Goal: Information Seeking & Learning: Understand process/instructions

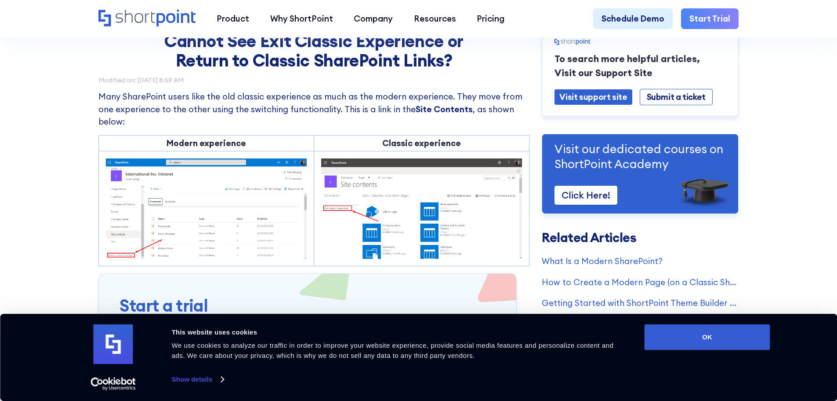
scroll to position [88, 0]
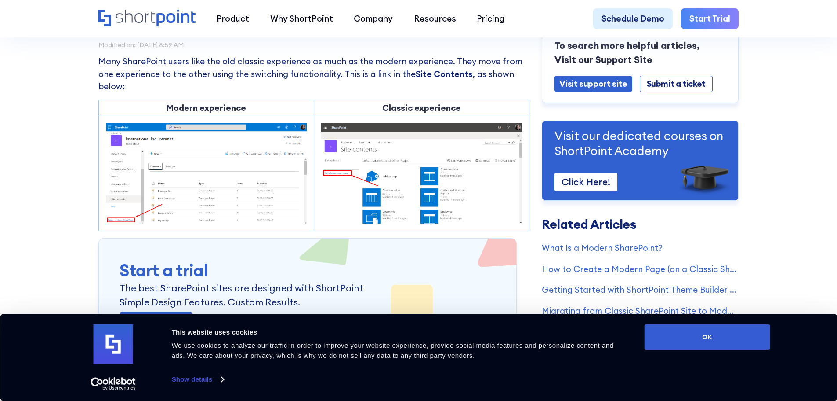
click at [264, 118] on td at bounding box center [205, 173] width 215 height 115
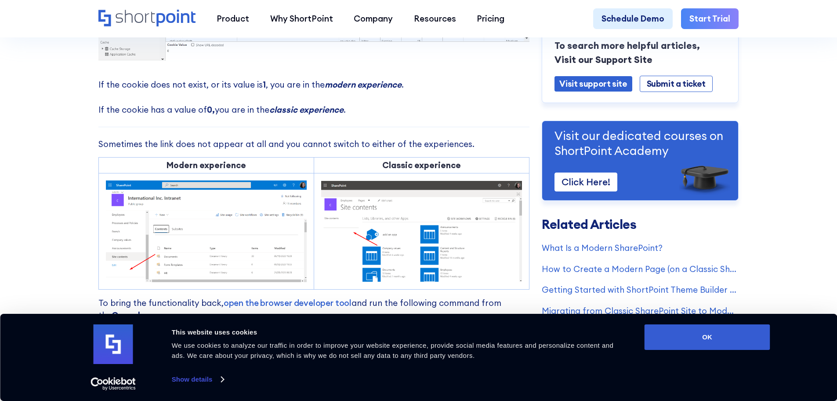
scroll to position [659, 0]
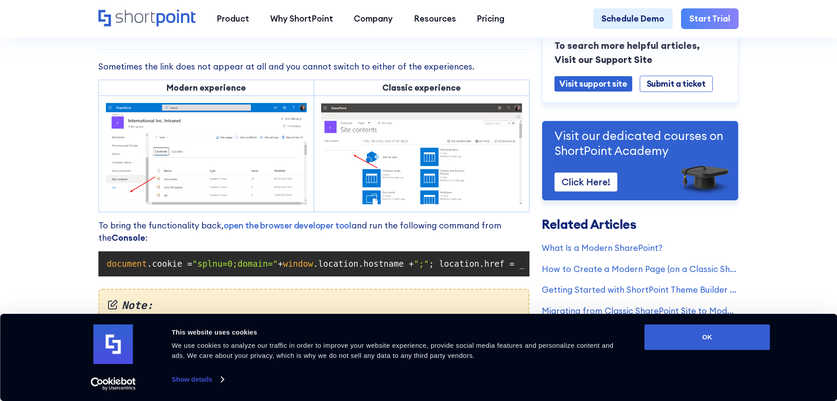
click at [229, 264] on span ""splnu=0;domain="" at bounding box center [236, 264] width 86 height 10
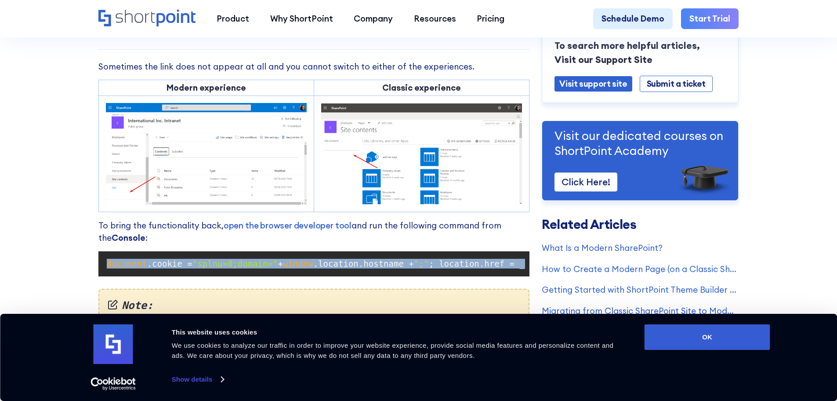
click at [229, 264] on span ""splnu=0;domain="" at bounding box center [236, 264] width 86 height 10
click at [305, 229] on link "open the browser developer tool" at bounding box center [288, 225] width 128 height 11
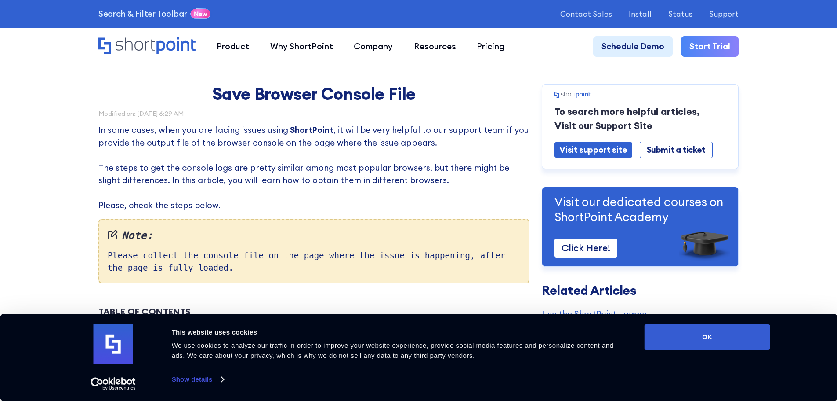
scroll to position [132, 0]
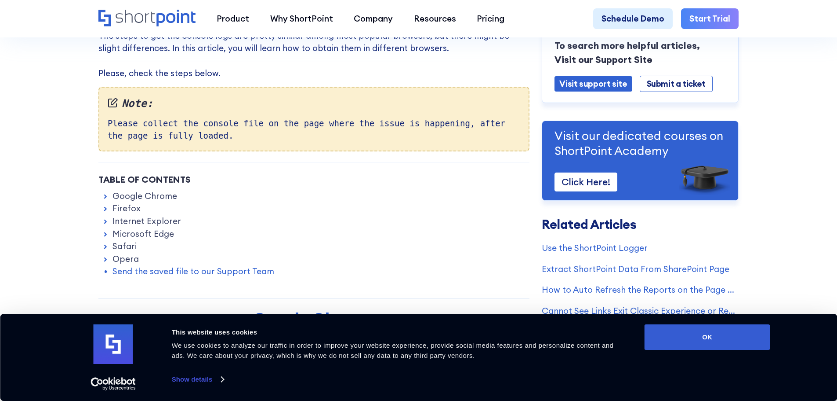
click at [132, 211] on link "Firefox" at bounding box center [127, 208] width 28 height 13
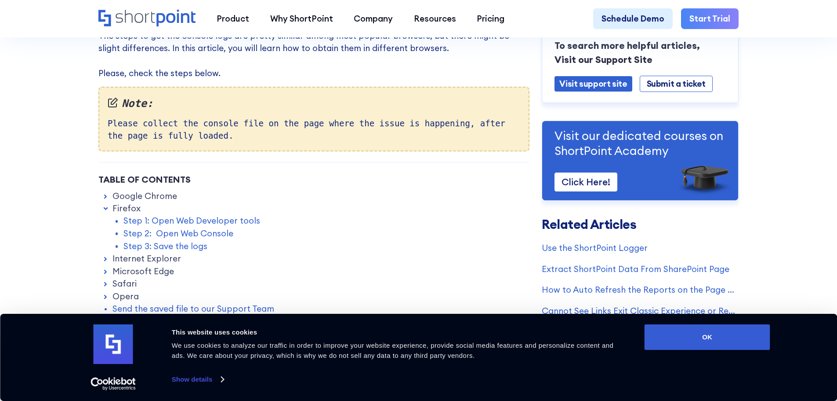
click at [216, 221] on link "Step 1: Open Web Developer tools" at bounding box center [192, 220] width 137 height 13
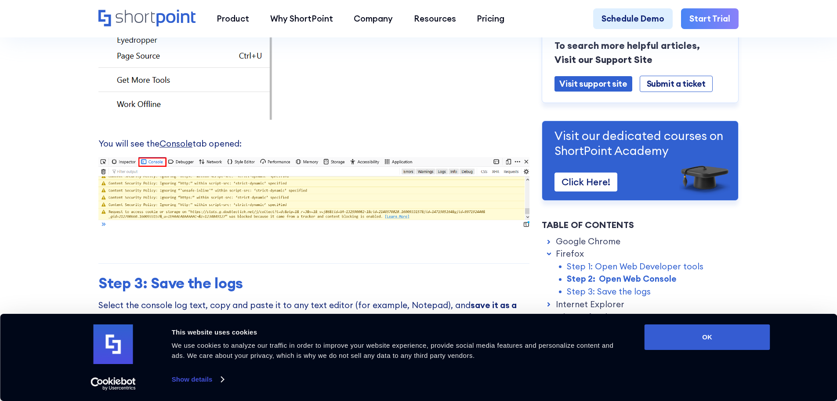
scroll to position [2092, 0]
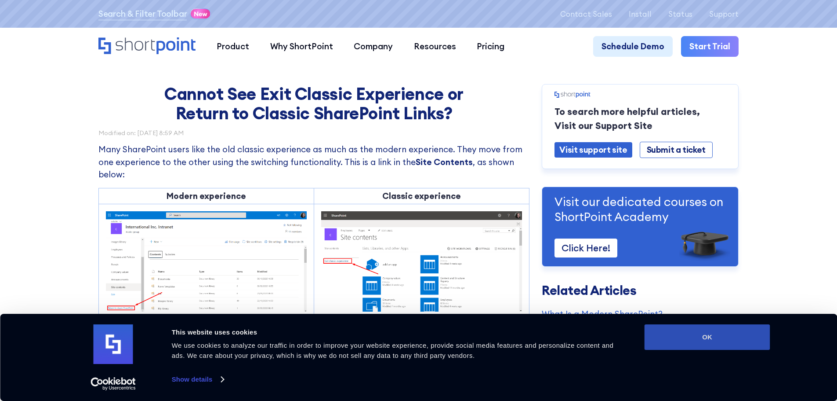
click at [746, 341] on button "OK" at bounding box center [708, 336] width 126 height 25
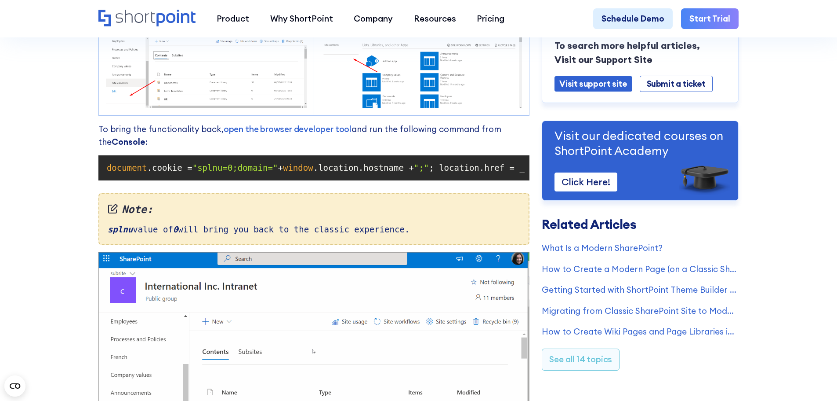
scroll to position [747, 0]
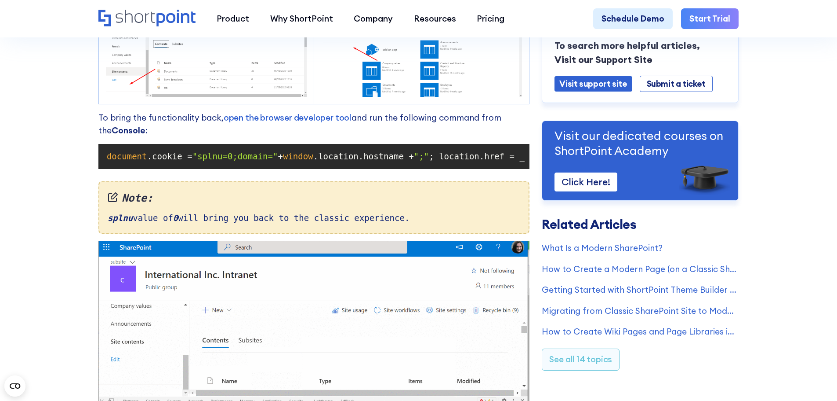
click at [128, 161] on span "document" at bounding box center [127, 156] width 40 height 10
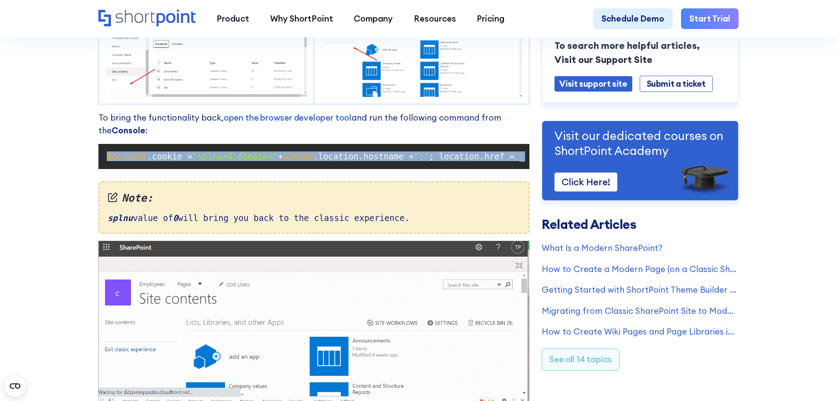
click at [128, 161] on span "document" at bounding box center [127, 156] width 40 height 10
copy code "document .cookie = "splnu=0;domain=" + window .location.hostname + ";" ; locati…"
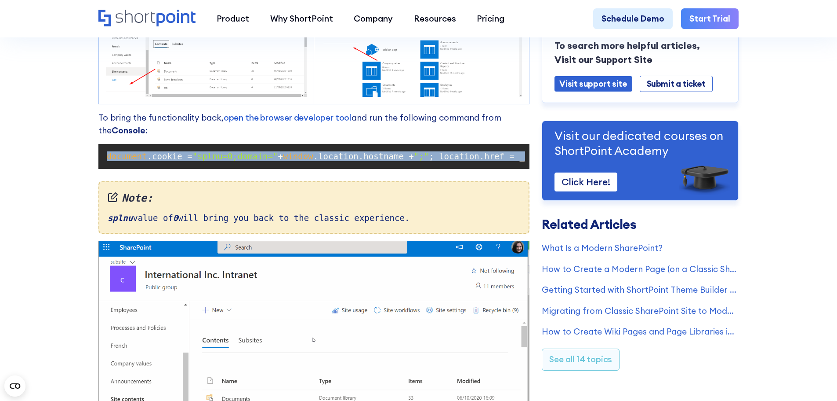
copy code "document .cookie = "splnu=0;domain=" + window .location.hostname + ";" ; locati…"
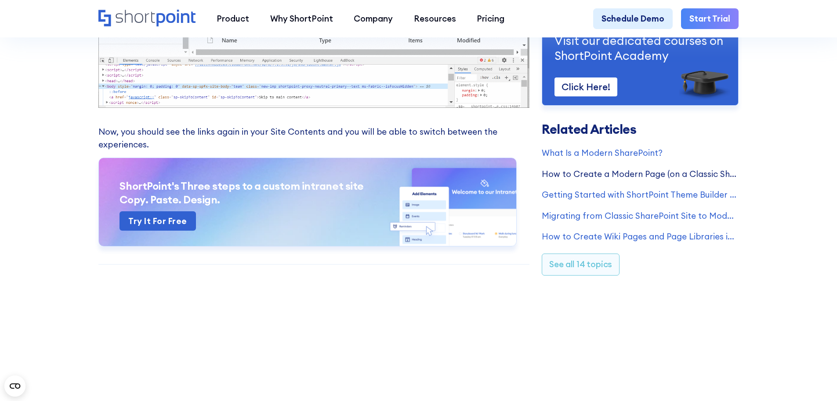
scroll to position [1099, 0]
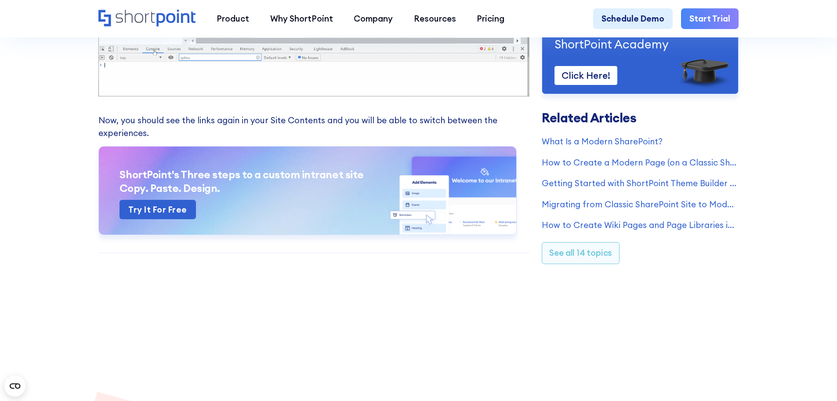
drag, startPoint x: 263, startPoint y: 158, endPoint x: 216, endPoint y: 155, distance: 47.1
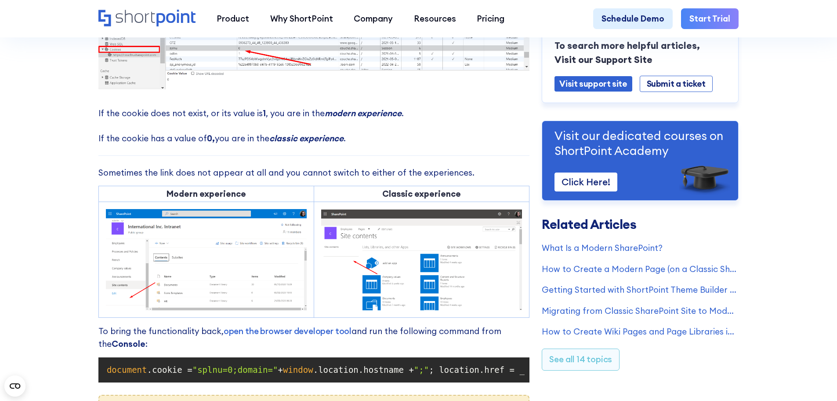
scroll to position [703, 0]
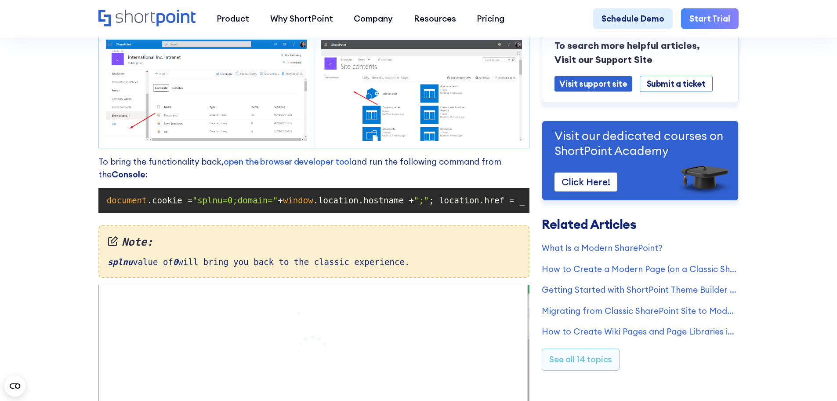
click at [164, 175] on p "To bring the functionality back, open the browser developer tool and run the fo…" at bounding box center [313, 167] width 431 height 25
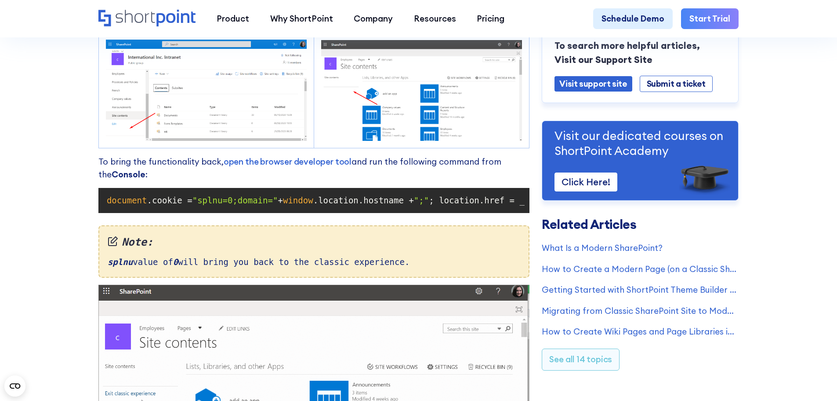
click at [126, 205] on span "document" at bounding box center [127, 200] width 40 height 10
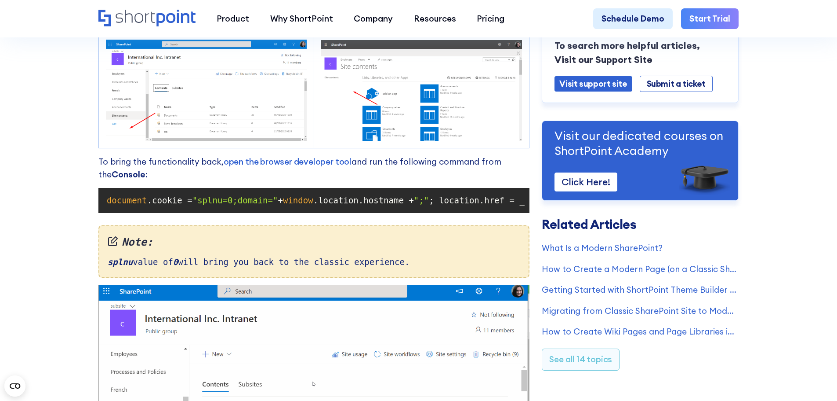
click at [110, 205] on span "document" at bounding box center [127, 200] width 40 height 10
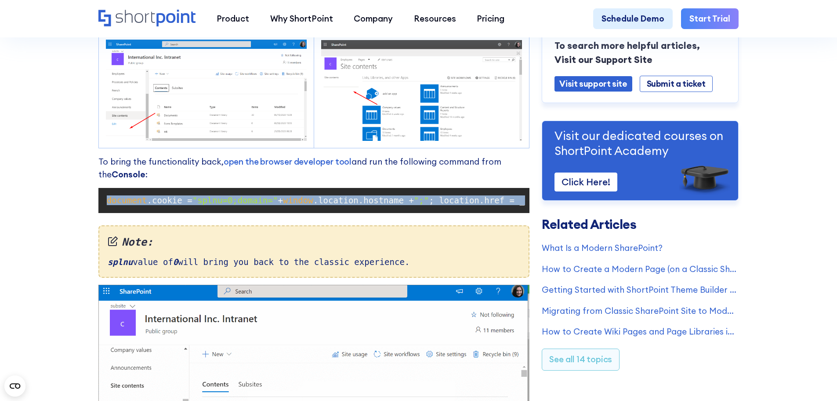
click at [110, 205] on span "document" at bounding box center [127, 200] width 40 height 10
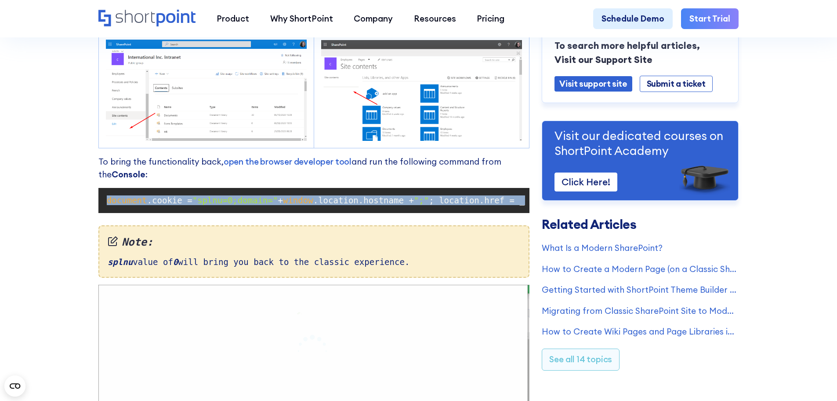
click at [110, 205] on span "document" at bounding box center [127, 200] width 40 height 10
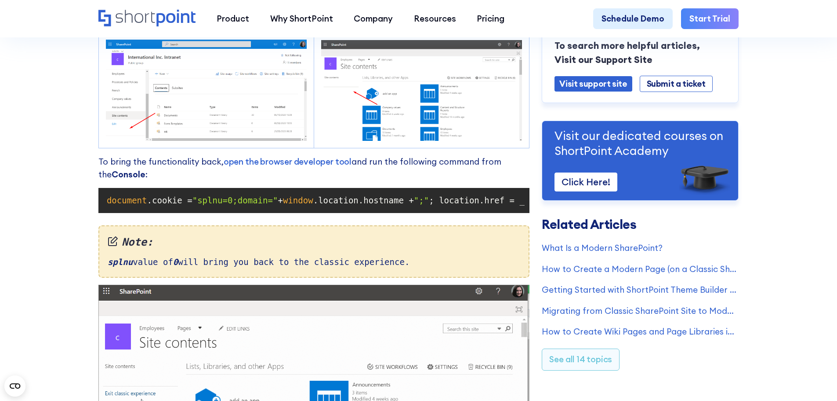
click at [138, 277] on div "Note: splnu value of 0 will bring you back to the classic experience." at bounding box center [313, 251] width 431 height 52
